Goal: Task Accomplishment & Management: Complete application form

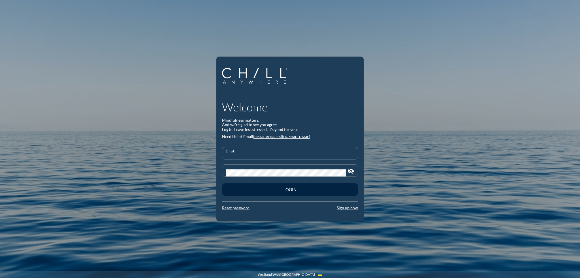
click at [236, 157] on input "Email" at bounding box center [290, 155] width 129 height 7
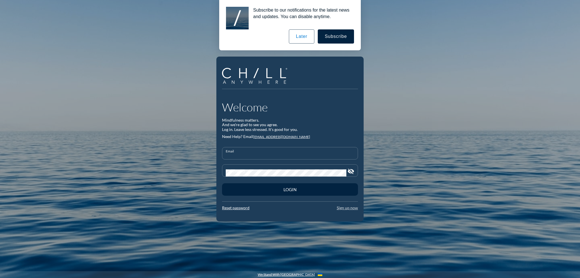
click at [343, 210] on link "Sign up now" at bounding box center [347, 208] width 21 height 5
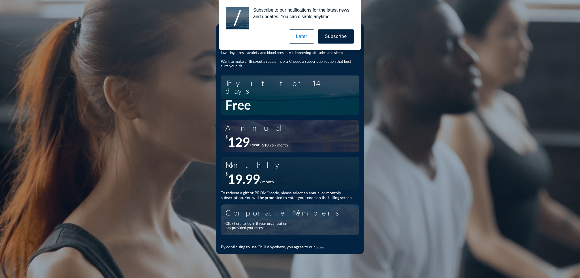
drag, startPoint x: 301, startPoint y: 41, endPoint x: 290, endPoint y: 42, distance: 10.8
click at [290, 42] on button "Later" at bounding box center [301, 36] width 25 height 14
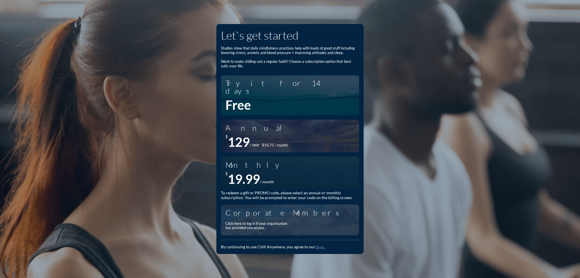
click at [301, 218] on div "Corporate Members Click here to log in if your organization has provided you ac…" at bounding box center [290, 220] width 129 height 25
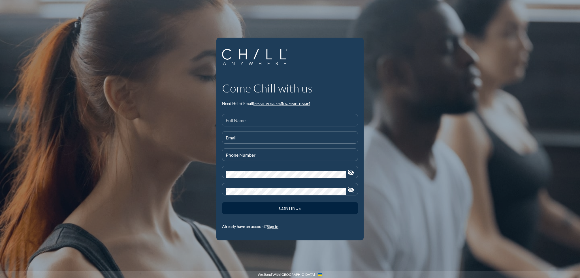
click at [256, 122] on input "Full Name" at bounding box center [290, 122] width 129 height 7
click at [260, 138] on input "Email" at bounding box center [290, 140] width 129 height 7
click at [256, 124] on input "[PERSON_NAME]" at bounding box center [290, 122] width 129 height 7
type input "[PERSON_NAME]"
click at [239, 132] on div "Email" at bounding box center [290, 137] width 129 height 12
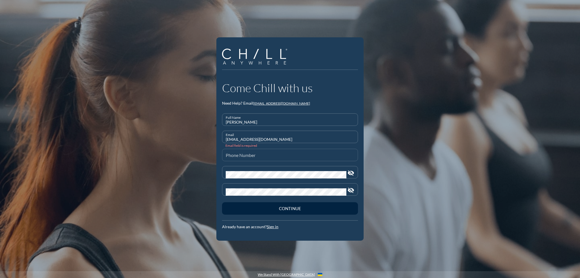
type input "[EMAIL_ADDRESS][DOMAIN_NAME]"
click at [255, 152] on div "Phone Number" at bounding box center [290, 155] width 129 height 12
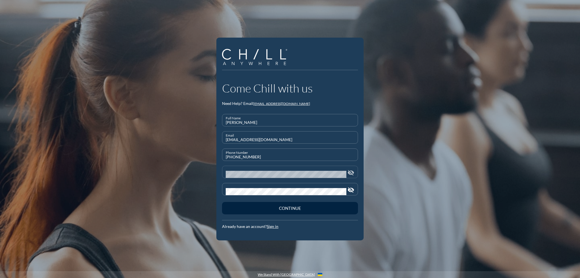
type input "[PHONE_NUMBER]"
click at [352, 172] on icon "visibility_off" at bounding box center [351, 173] width 7 height 7
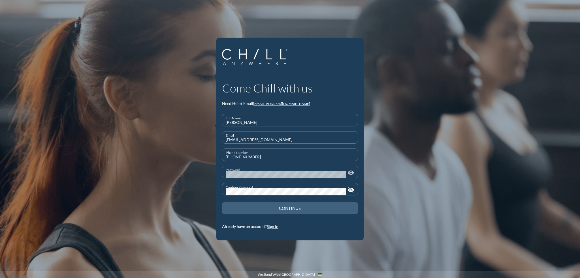
click at [284, 207] on div "Continue" at bounding box center [290, 208] width 116 height 5
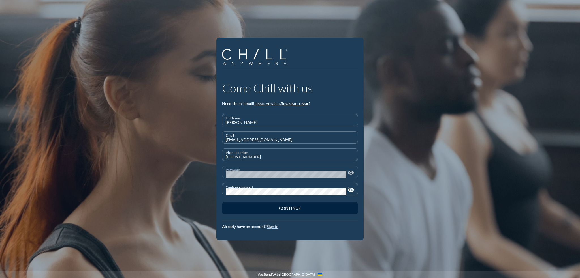
click at [276, 229] on link "Sign in" at bounding box center [273, 226] width 12 height 5
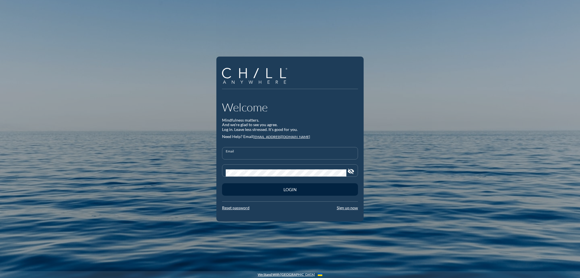
click at [249, 155] on input "Email" at bounding box center [290, 155] width 129 height 7
click at [235, 154] on input "Email" at bounding box center [290, 155] width 129 height 7
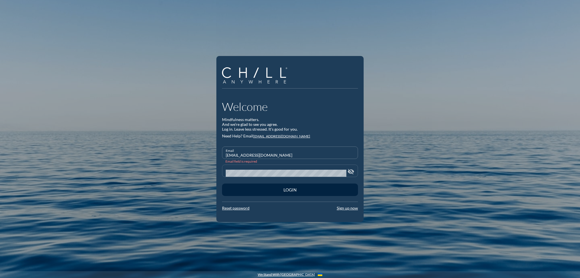
type input "[EMAIL_ADDRESS][DOMAIN_NAME]"
click at [243, 210] on link "Reset password" at bounding box center [235, 208] width 27 height 5
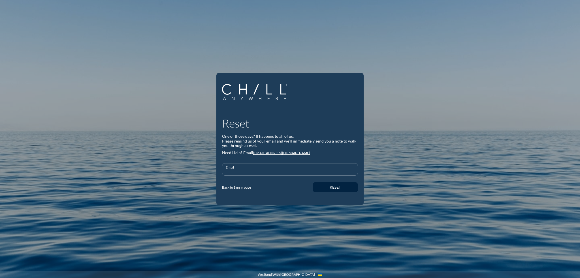
click at [268, 169] on input "Email" at bounding box center [290, 172] width 129 height 7
type input "[EMAIL_ADDRESS][DOMAIN_NAME]"
click at [321, 187] on button "Reset" at bounding box center [335, 187] width 45 height 10
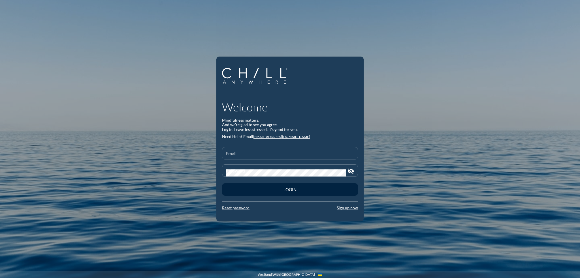
click at [260, 148] on div "Email" at bounding box center [290, 154] width 129 height 12
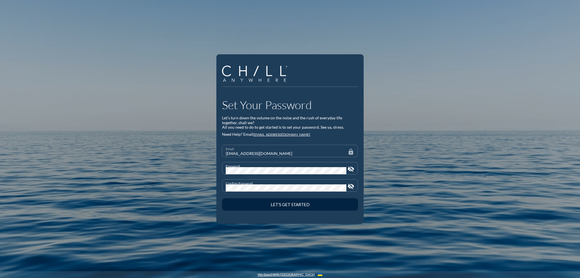
click at [222, 199] on button "Let’s Get Started" at bounding box center [290, 205] width 136 height 12
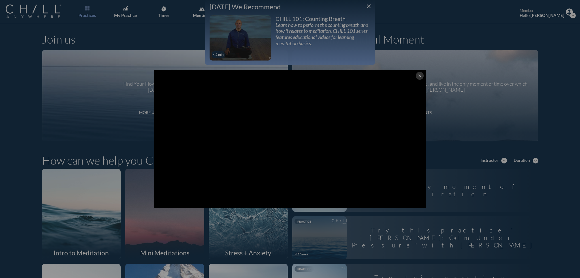
click at [418, 76] on icon "close" at bounding box center [420, 76] width 5 height 5
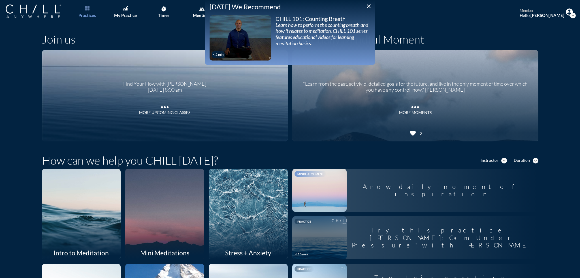
click at [371, 7] on icon "close" at bounding box center [368, 6] width 7 height 7
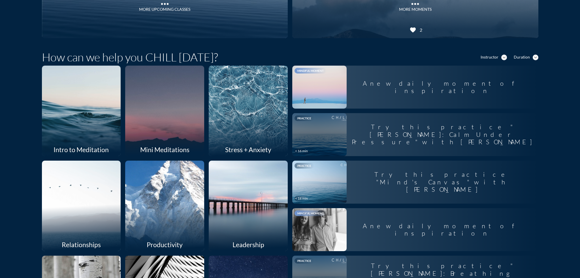
scroll to position [113, 0]
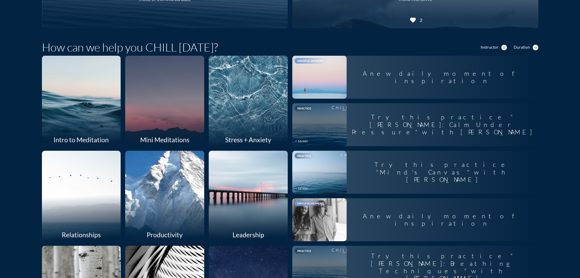
click at [256, 106] on div at bounding box center [249, 101] width 84 height 96
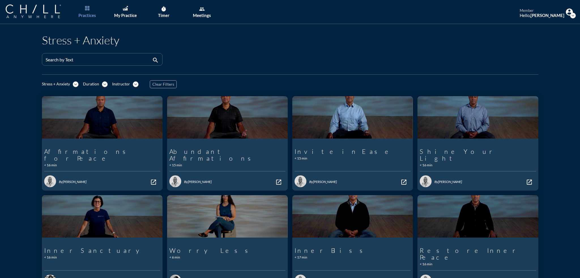
click at [90, 9] on link "Practices" at bounding box center [87, 12] width 30 height 24
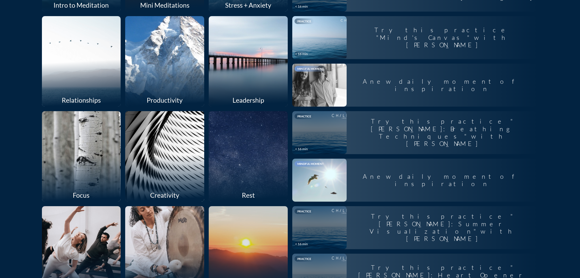
scroll to position [245, 0]
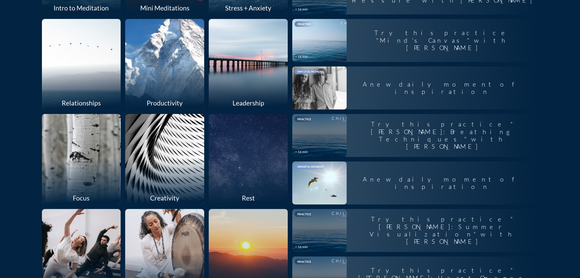
click at [88, 166] on div at bounding box center [81, 159] width 84 height 96
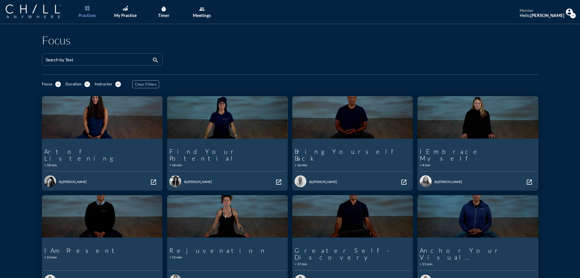
click at [86, 10] on link "Practices" at bounding box center [87, 12] width 30 height 24
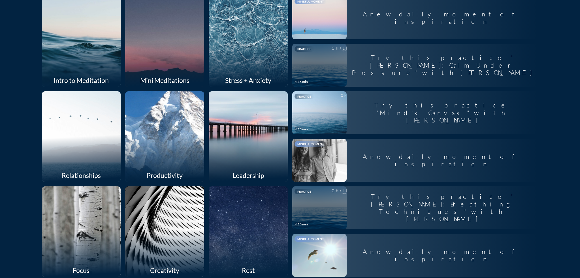
scroll to position [160, 0]
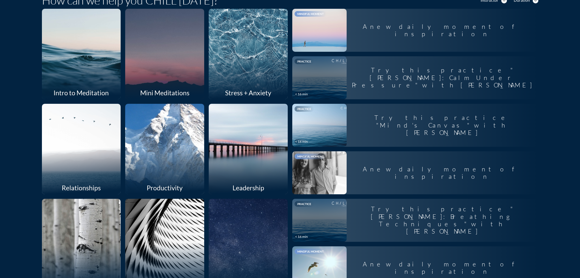
click at [93, 152] on div at bounding box center [81, 149] width 84 height 96
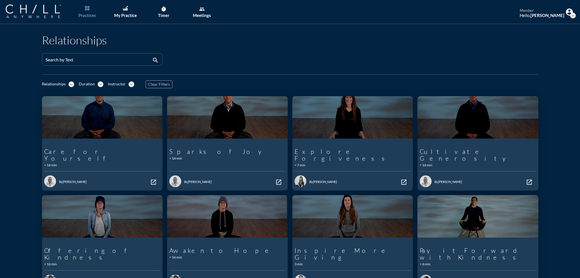
click at [86, 18] on link "Practices" at bounding box center [87, 12] width 30 height 24
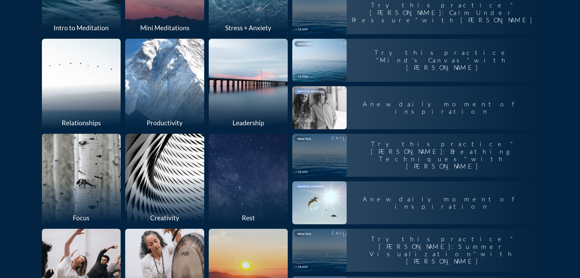
scroll to position [227, 0]
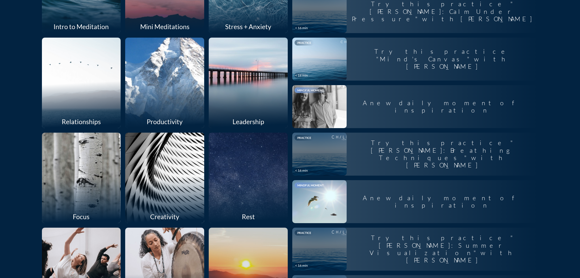
click at [242, 100] on div at bounding box center [249, 83] width 84 height 96
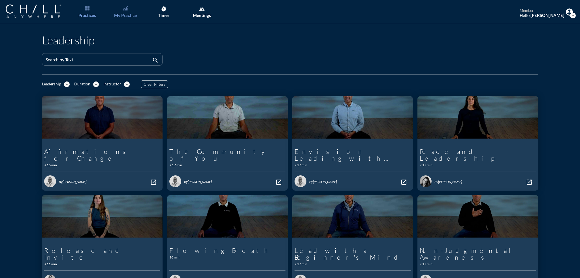
click at [122, 13] on div "My Practice" at bounding box center [125, 15] width 23 height 5
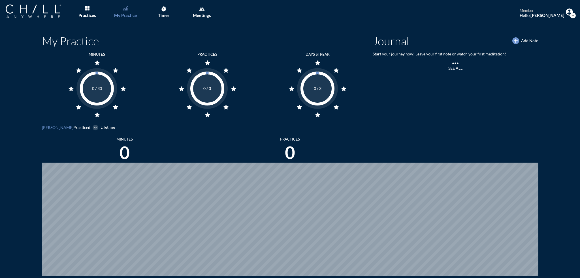
scroll to position [278, 576]
click at [90, 14] on div "Practices" at bounding box center [87, 15] width 18 height 5
